Goal: Task Accomplishment & Management: Manage account settings

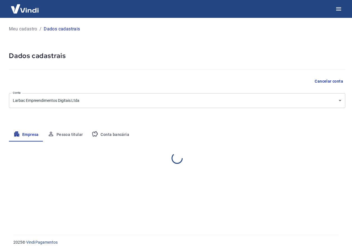
select select "MG"
select select "business"
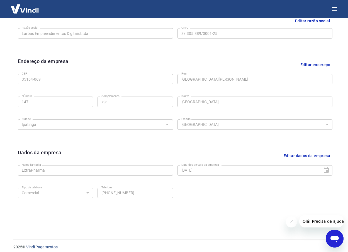
scroll to position [150, 0]
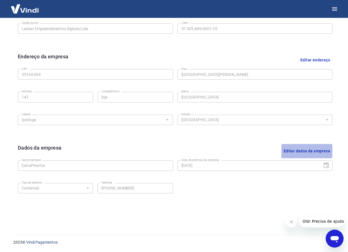
click at [296, 150] on button "Editar dados da empresa" at bounding box center [307, 151] width 51 height 14
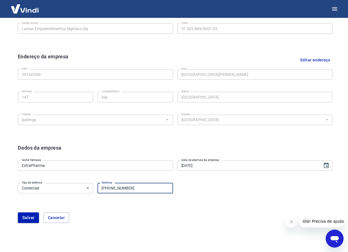
click at [132, 188] on input "(31) 97338-5131" at bounding box center [135, 188] width 75 height 10
drag, startPoint x: 132, startPoint y: 188, endPoint x: 77, endPoint y: 194, distance: 56.0
click at [77, 194] on div "Tipo de telefone Residencial Comercial Tipo de telefone Telefone (31) 97338-513…" at bounding box center [95, 188] width 155 height 14
type input "(31) 98026-3266"
click at [27, 219] on button "Salvar" at bounding box center [28, 217] width 21 height 11
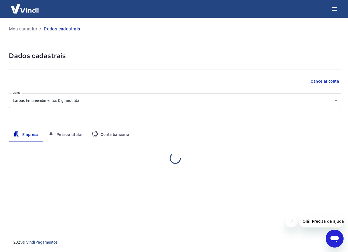
scroll to position [0, 0]
select select "MG"
select select "business"
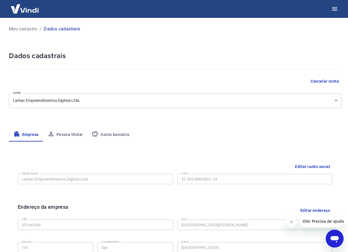
click at [67, 136] on button "Pessoa titular" at bounding box center [65, 134] width 44 height 13
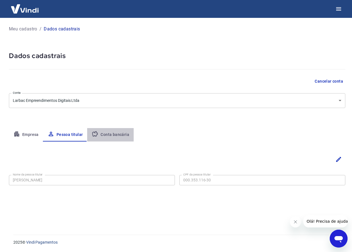
click at [115, 133] on button "Conta bancária" at bounding box center [110, 134] width 47 height 13
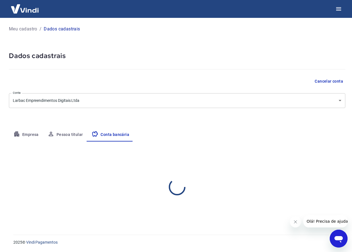
select select "1"
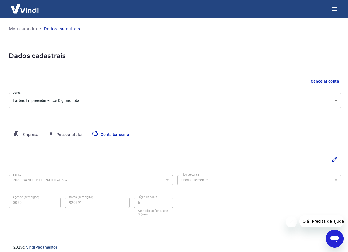
click at [27, 136] on button "Empresa" at bounding box center [26, 134] width 34 height 13
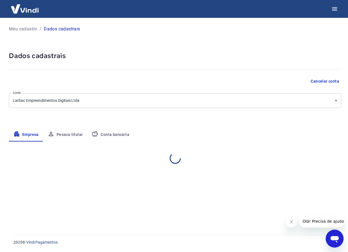
select select "MG"
select select "business"
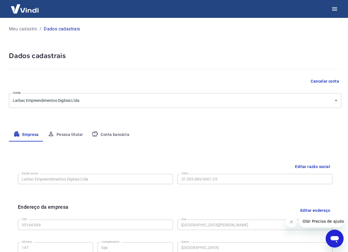
click at [64, 134] on button "Pessoa titular" at bounding box center [65, 134] width 44 height 13
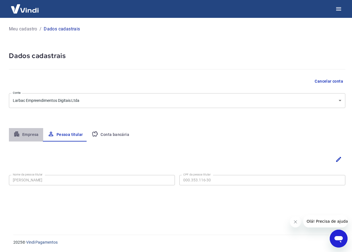
click at [23, 135] on button "Empresa" at bounding box center [26, 134] width 34 height 13
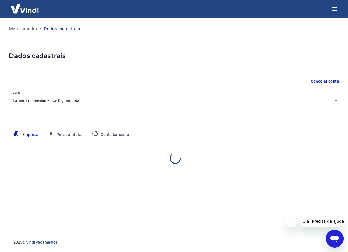
select select "MG"
select select "business"
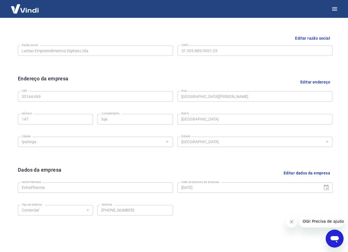
scroll to position [150, 0]
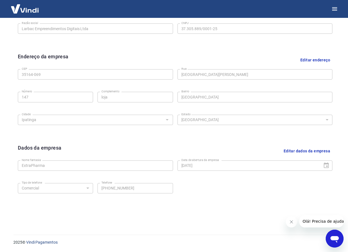
click at [289, 223] on icon "Close message from company" at bounding box center [291, 221] width 4 height 4
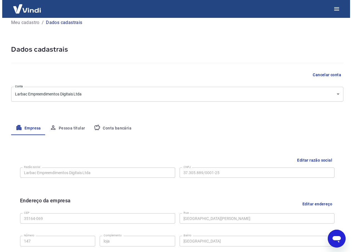
scroll to position [0, 0]
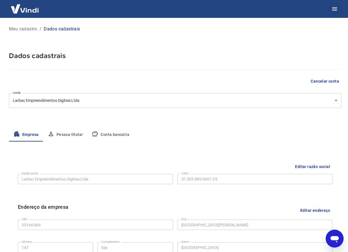
click at [335, 8] on icon "button" at bounding box center [335, 9] width 7 height 7
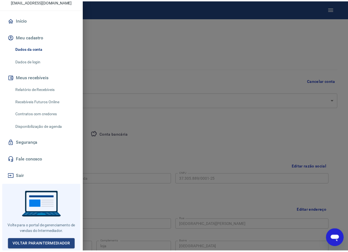
scroll to position [42, 0]
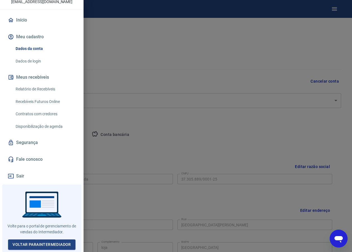
click at [37, 51] on link "Dados da conta" at bounding box center [45, 48] width 64 height 11
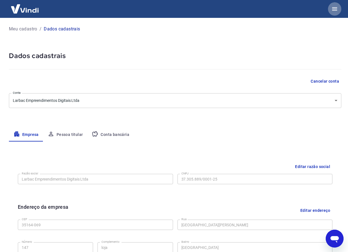
click at [334, 9] on icon "button" at bounding box center [334, 8] width 5 height 3
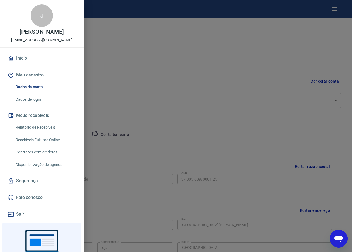
click at [28, 105] on link "Dados de login" at bounding box center [45, 99] width 64 height 11
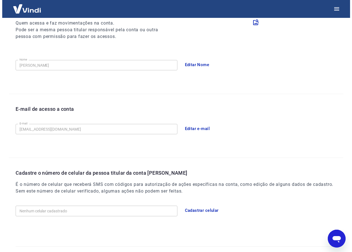
scroll to position [86, 0]
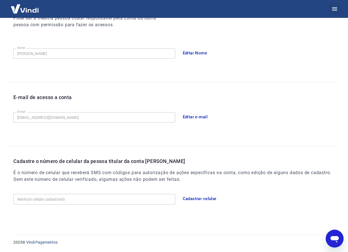
click at [333, 9] on icon "button" at bounding box center [334, 8] width 5 height 3
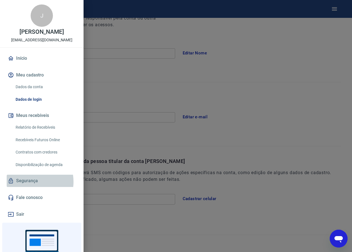
click at [29, 187] on link "Segurança" at bounding box center [42, 181] width 70 height 12
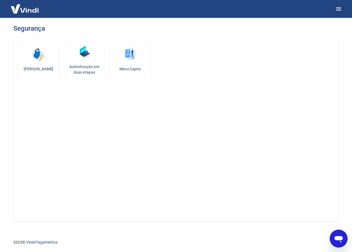
click at [337, 9] on icon "button" at bounding box center [339, 9] width 7 height 7
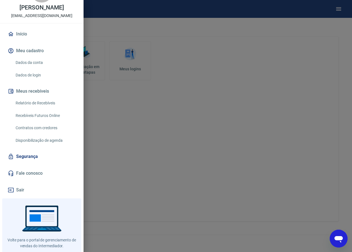
scroll to position [42, 0]
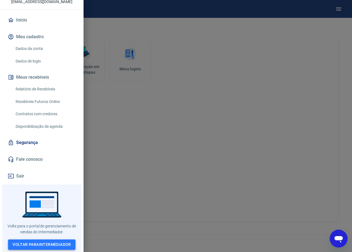
click at [28, 245] on link "Voltar para Intermediador" at bounding box center [41, 244] width 67 height 10
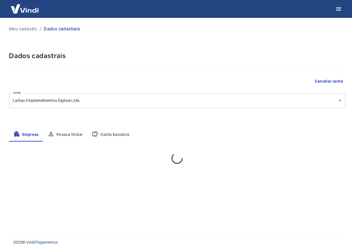
select select "MG"
select select "business"
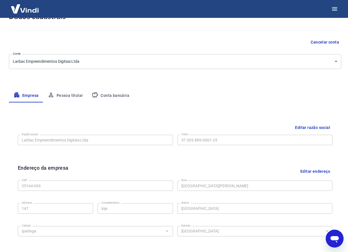
scroll to position [39, 0]
click at [65, 95] on button "Pessoa titular" at bounding box center [65, 95] width 44 height 13
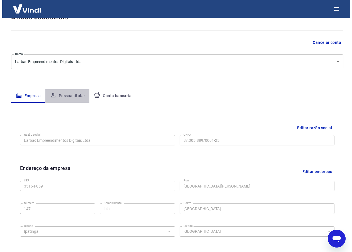
scroll to position [0, 0]
